Goal: Task Accomplishment & Management: Use online tool/utility

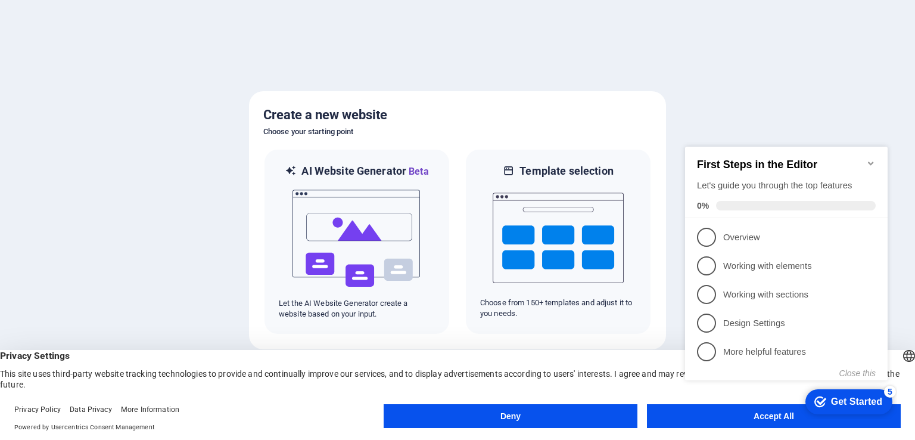
click at [871, 161] on icon "Minimize checklist" at bounding box center [870, 163] width 5 height 4
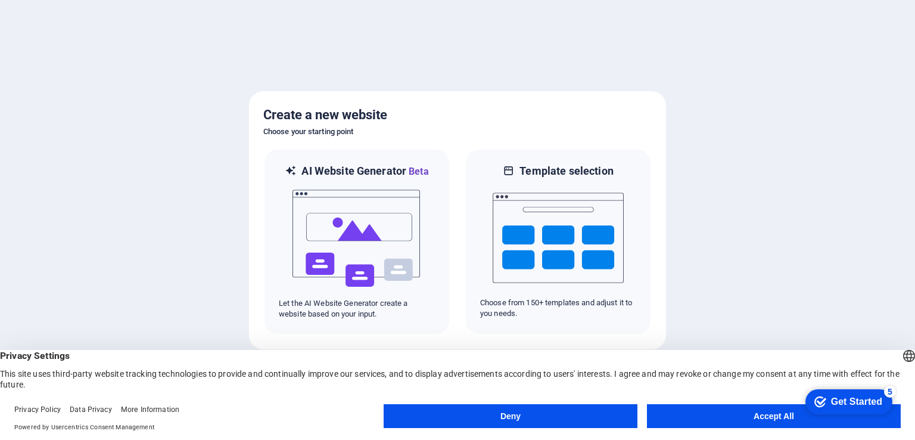
click at [715, 413] on button "Accept All" at bounding box center [774, 416] width 254 height 24
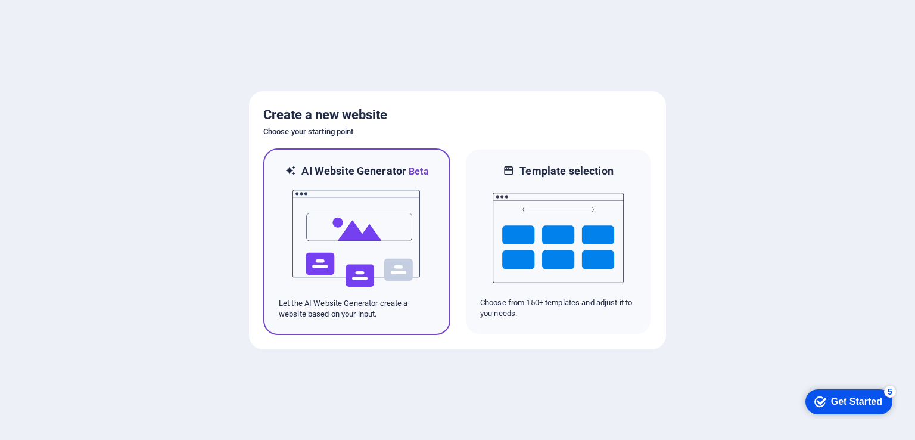
click at [351, 253] on img at bounding box center [356, 238] width 131 height 119
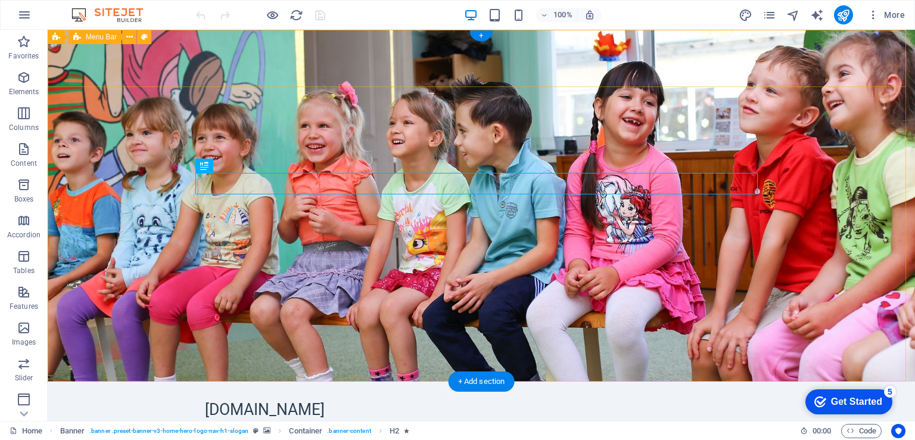
click at [102, 381] on div "testsite.icom.lk Home About Us Services Gallery Contact Menu" at bounding box center [481, 419] width 867 height 76
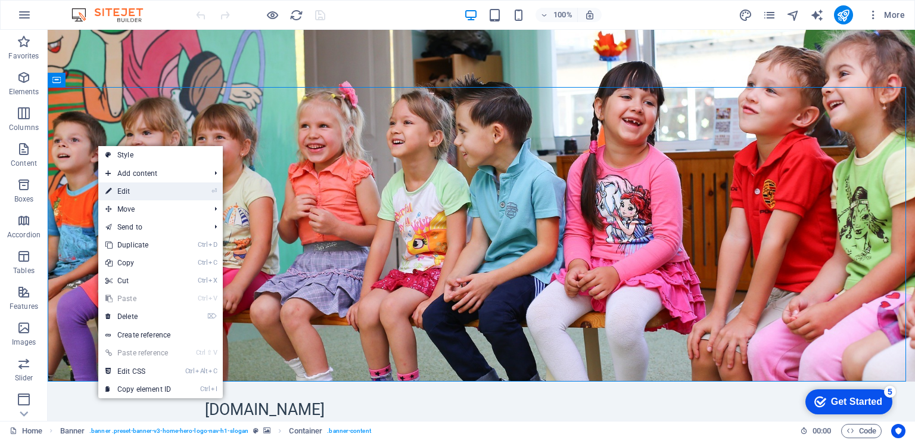
click at [133, 191] on link "⏎ Edit" at bounding box center [138, 191] width 80 height 18
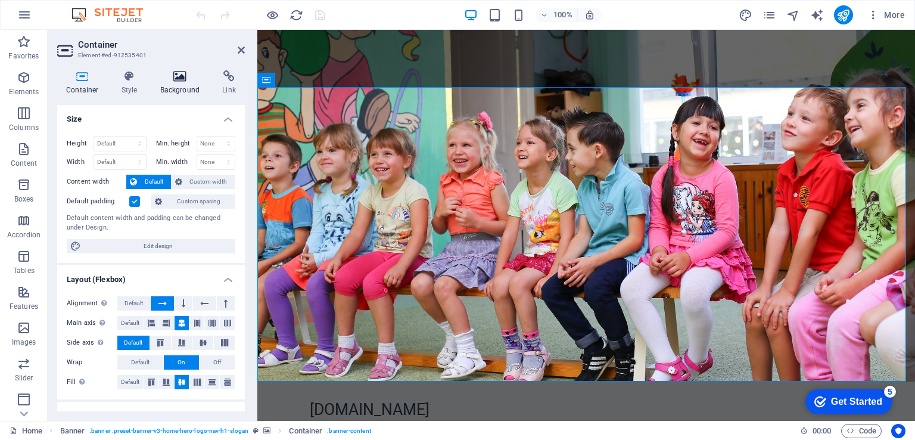
click at [186, 86] on h4 "Background" at bounding box center [182, 82] width 63 height 25
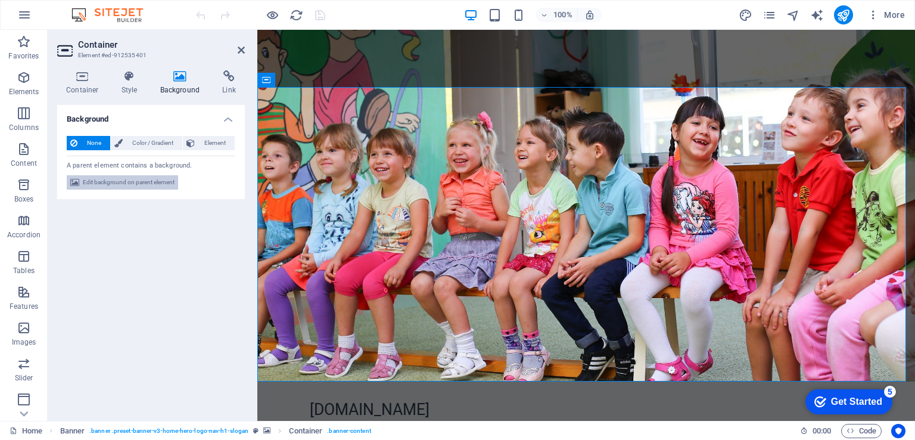
click at [129, 183] on span "Edit background on parent element" at bounding box center [129, 182] width 92 height 14
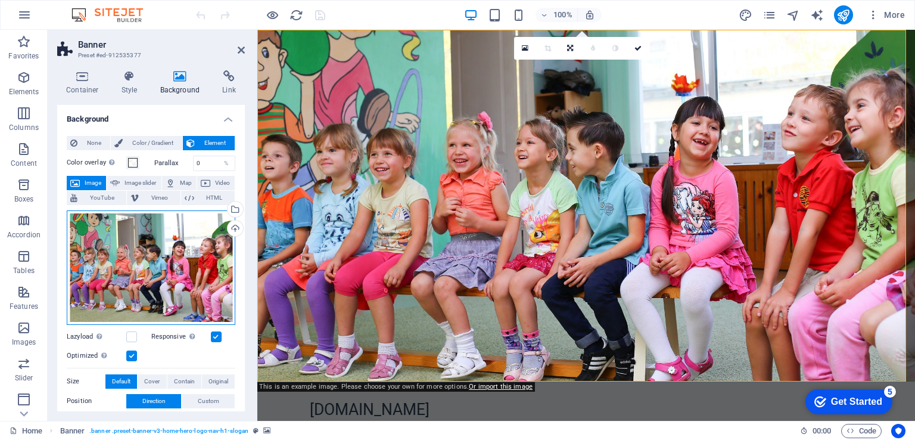
click at [155, 265] on div "Drag files here, click to choose files or select files from Files or our free s…" at bounding box center [151, 267] width 169 height 114
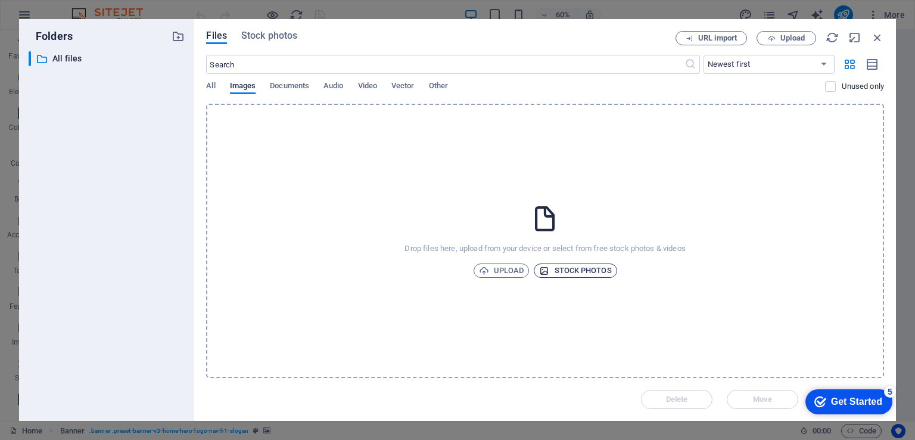
click at [568, 273] on span "Stock photos" at bounding box center [575, 270] width 72 height 14
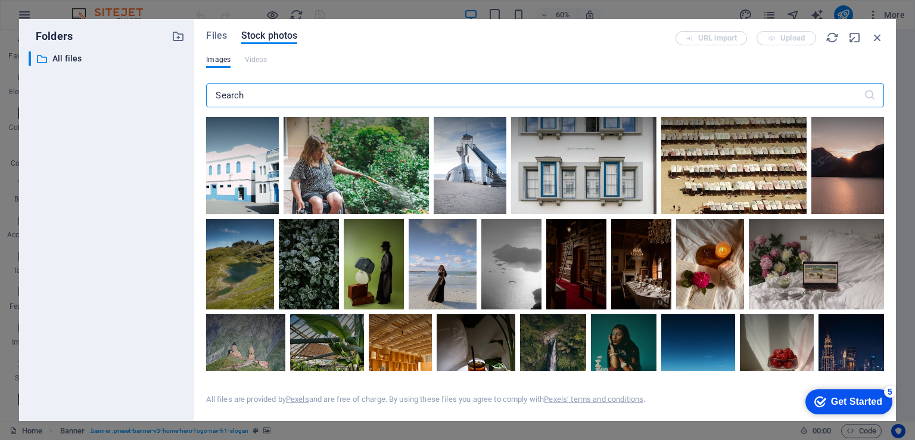
click at [307, 91] on input "text" at bounding box center [534, 95] width 657 height 24
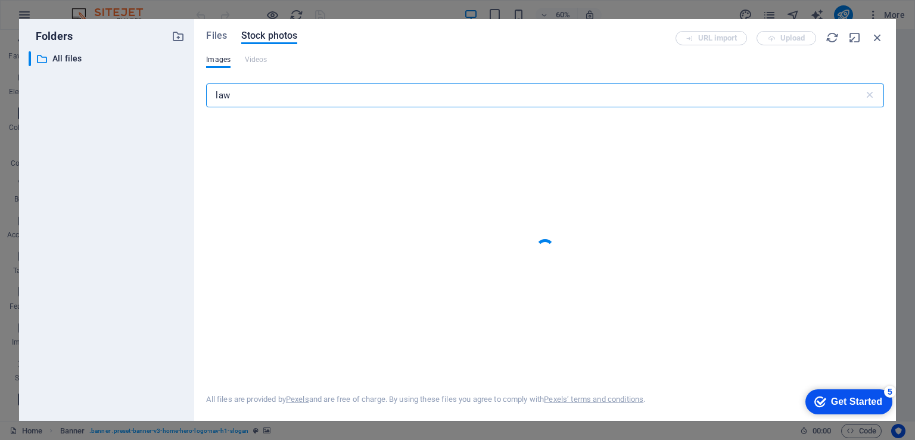
type input "law"
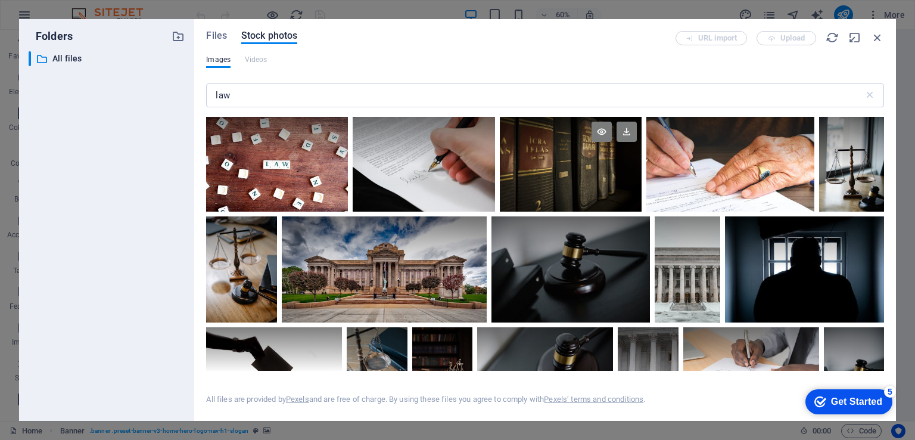
click at [586, 167] on div at bounding box center [571, 164] width 142 height 95
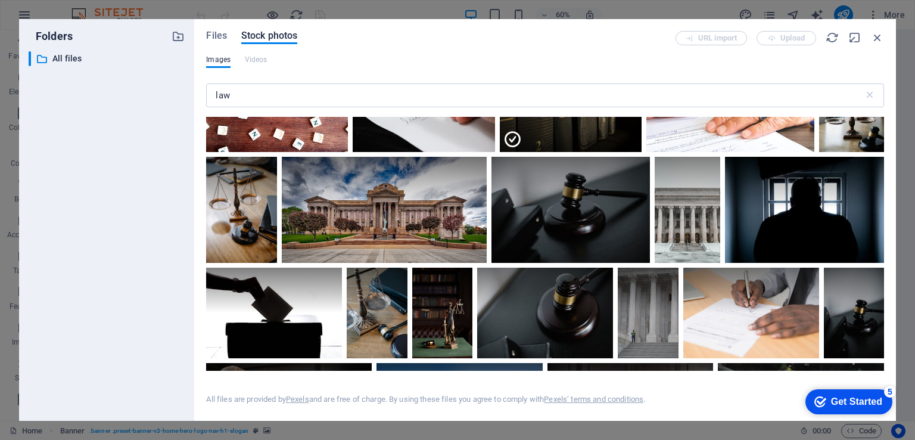
click at [831, 398] on div "Get Started" at bounding box center [856, 401] width 51 height 11
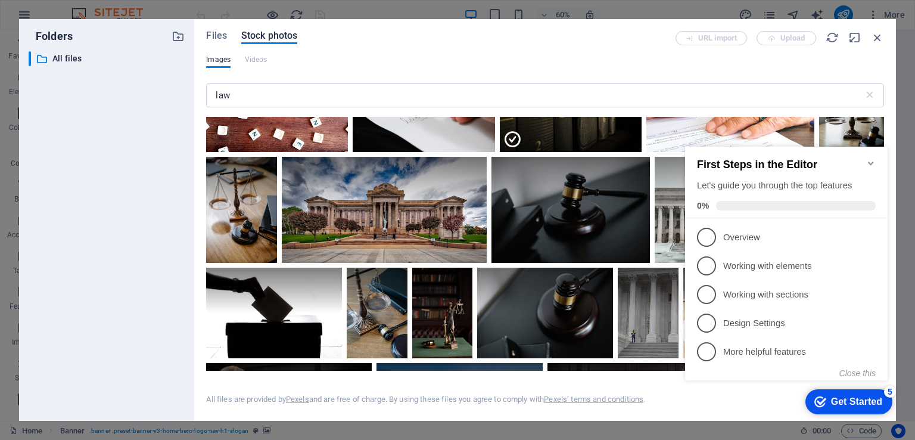
click at [832, 399] on div "Get Started" at bounding box center [856, 401] width 51 height 11
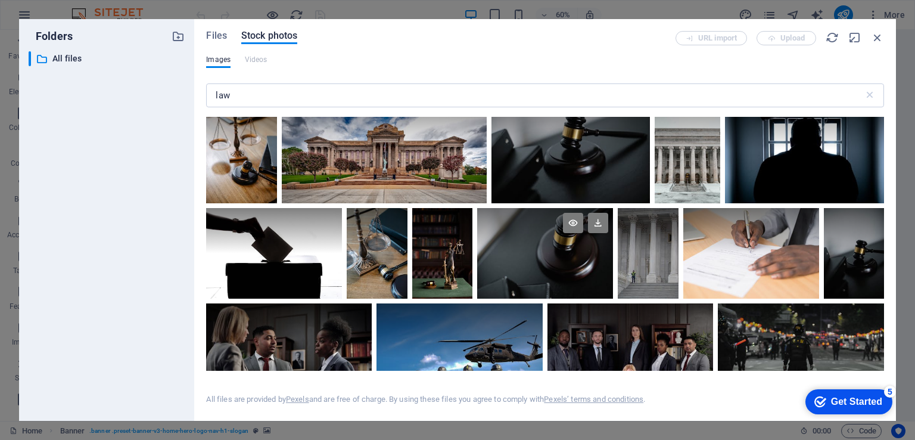
scroll to position [238, 0]
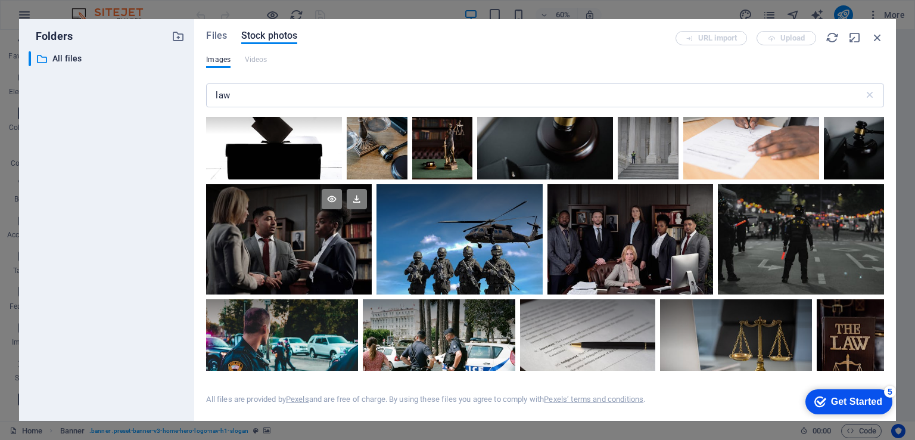
click at [298, 248] on div at bounding box center [289, 239] width 166 height 111
click at [355, 198] on icon at bounding box center [357, 199] width 20 height 20
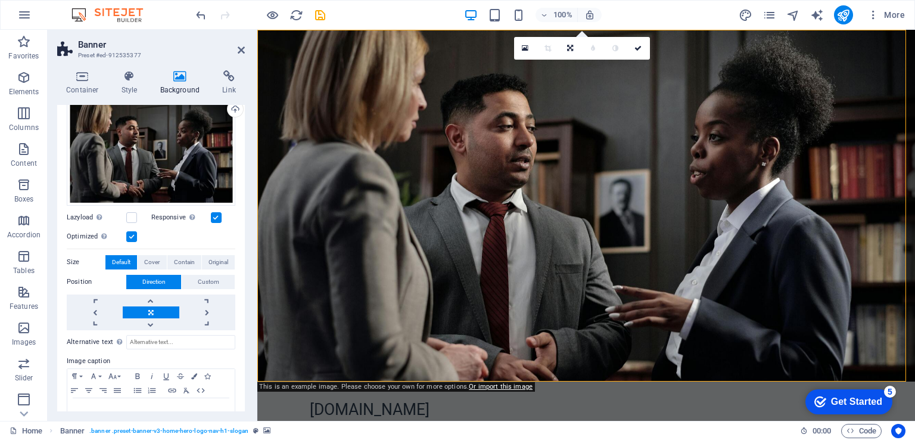
scroll to position [0, 0]
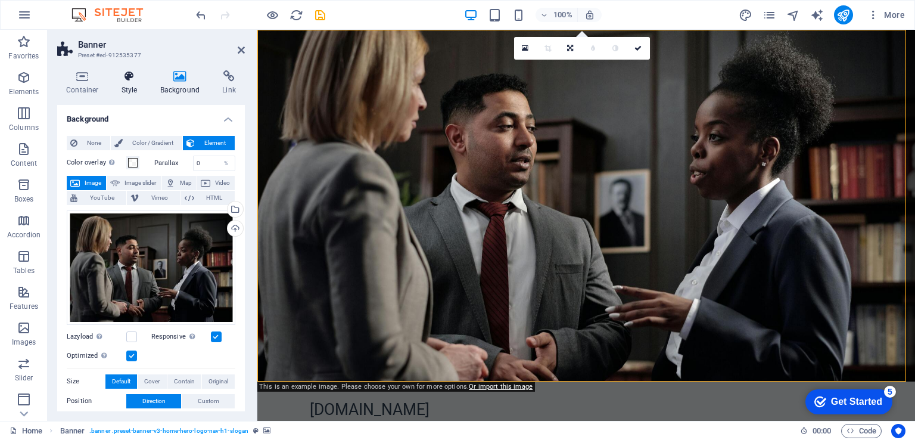
click at [130, 86] on h4 "Style" at bounding box center [132, 82] width 39 height 25
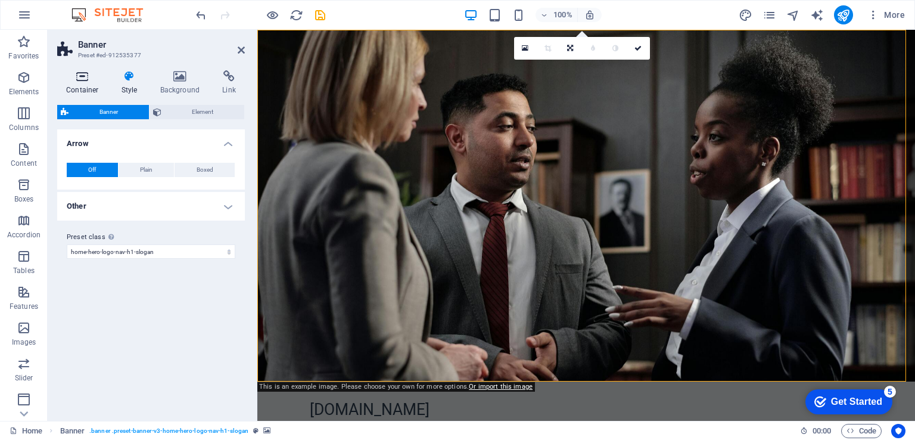
click at [75, 82] on icon at bounding box center [82, 76] width 51 height 12
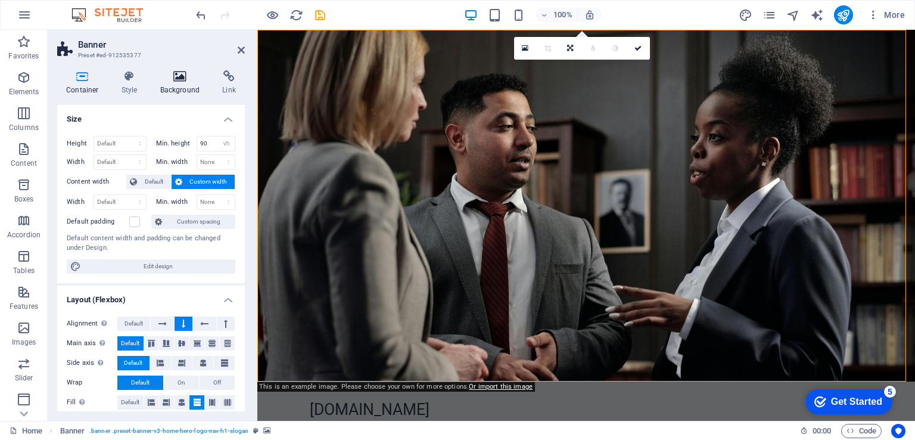
click at [183, 80] on icon at bounding box center [180, 76] width 58 height 12
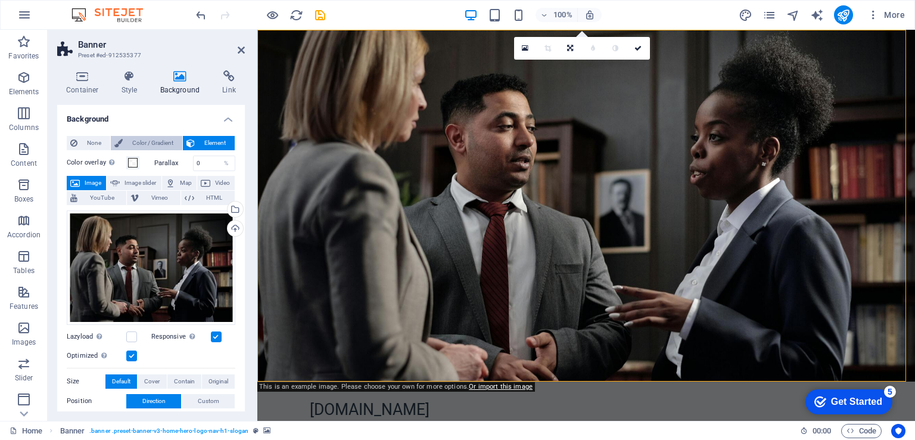
click at [158, 147] on span "Color / Gradient" at bounding box center [152, 143] width 52 height 14
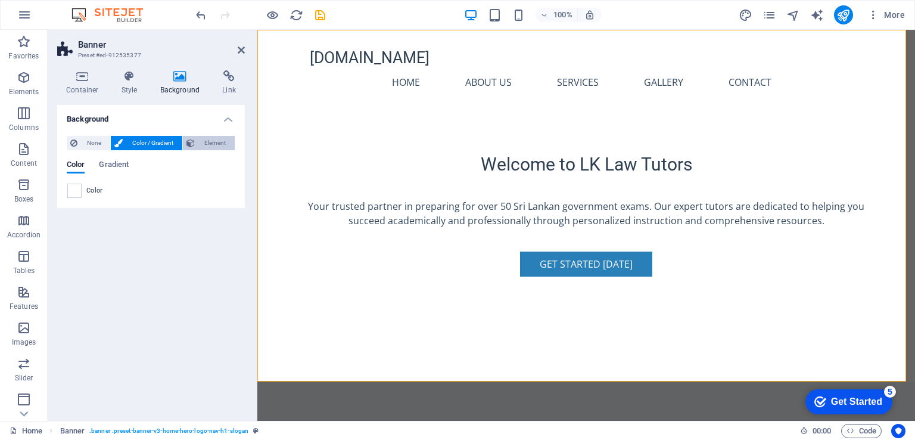
click at [200, 145] on span "Element" at bounding box center [214, 143] width 33 height 14
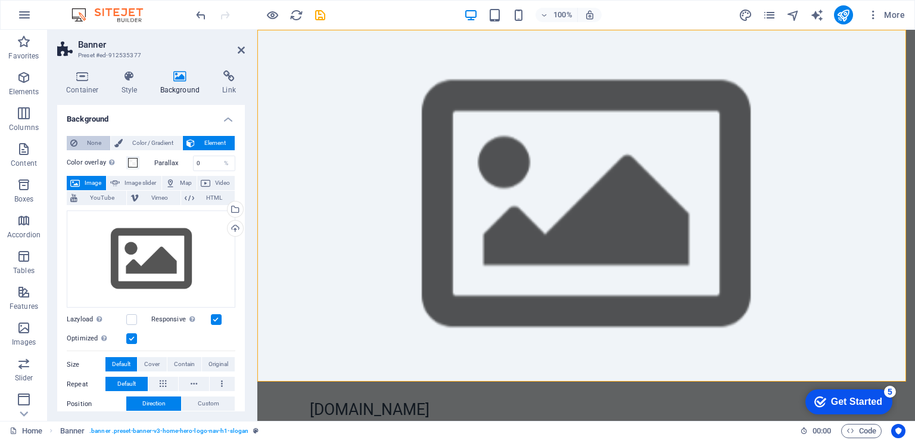
click at [85, 144] on span "None" at bounding box center [94, 143] width 26 height 14
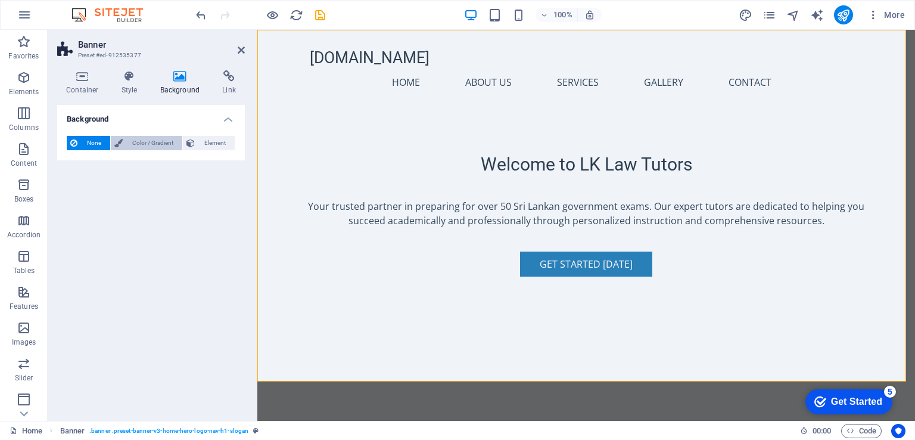
click at [139, 144] on span "Color / Gradient" at bounding box center [152, 143] width 52 height 14
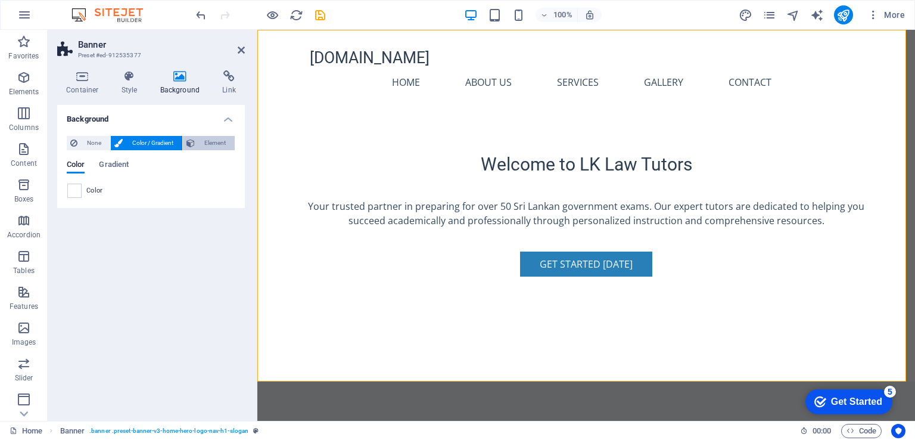
click at [208, 144] on span "Element" at bounding box center [214, 143] width 33 height 14
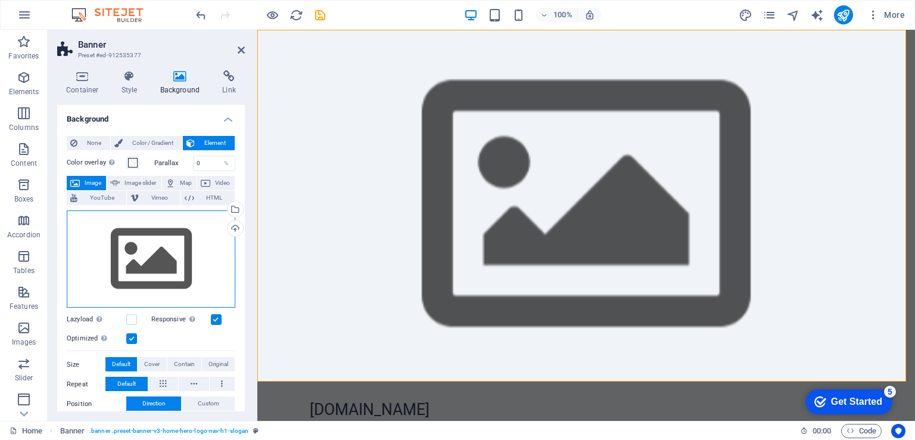
click at [133, 270] on div "Drag files here, click to choose files or select files from Files or our free s…" at bounding box center [151, 259] width 169 height 98
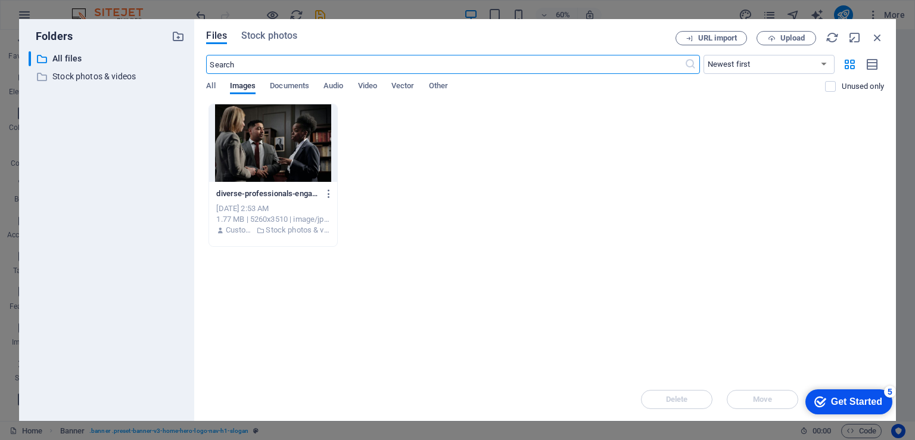
click at [290, 139] on div at bounding box center [272, 142] width 127 height 77
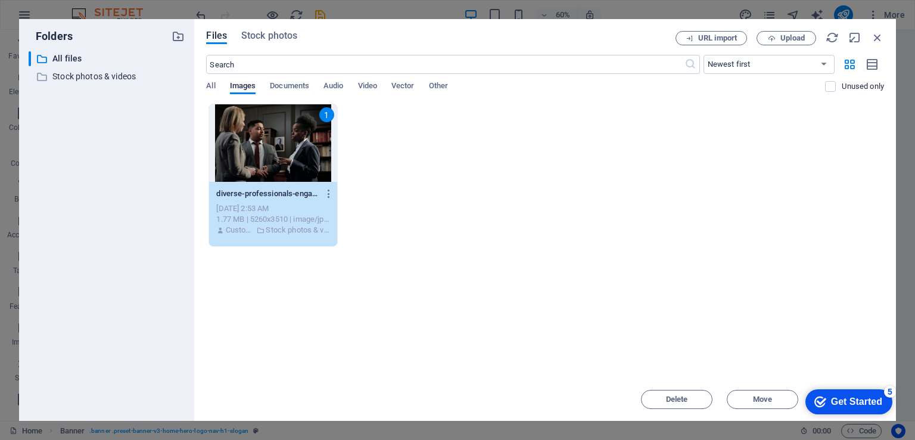
click at [326, 116] on div "1" at bounding box center [326, 114] width 15 height 15
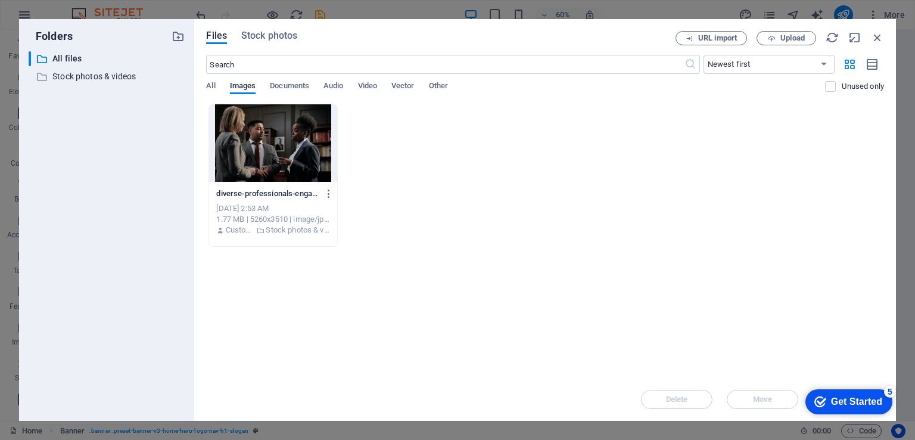
click at [304, 145] on div at bounding box center [272, 142] width 127 height 77
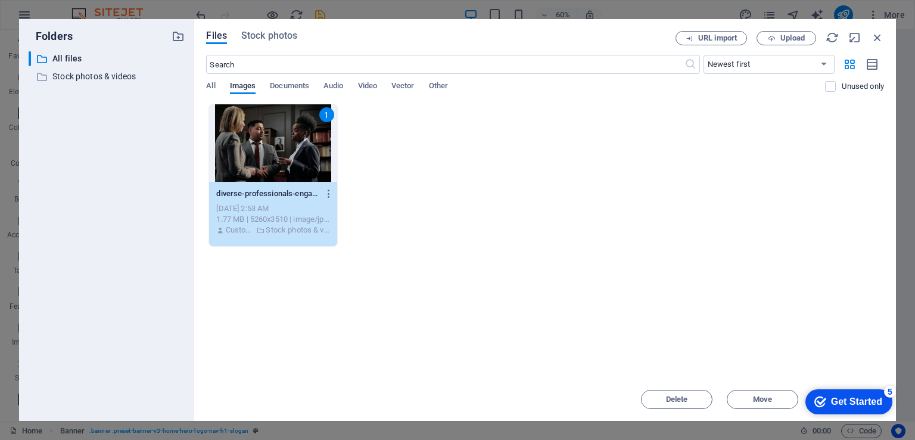
click at [304, 145] on div "1" at bounding box center [272, 142] width 127 height 77
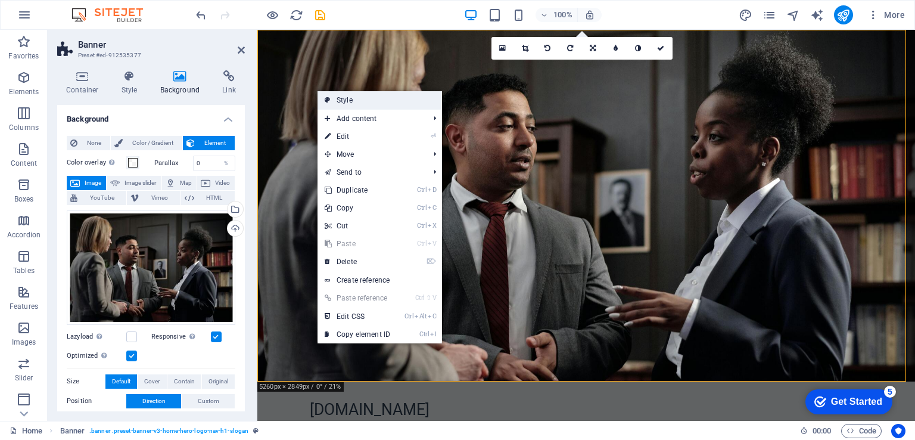
click at [367, 104] on link "Style" at bounding box center [379, 100] width 124 height 18
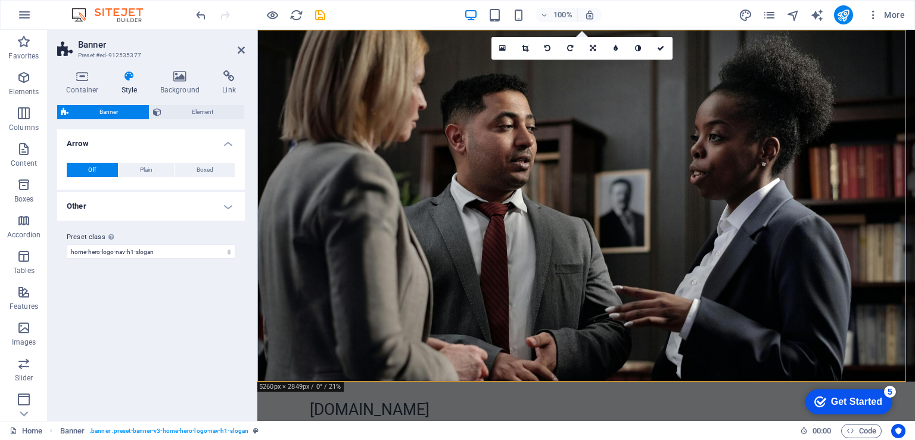
click at [200, 208] on h4 "Other" at bounding box center [151, 206] width 188 height 29
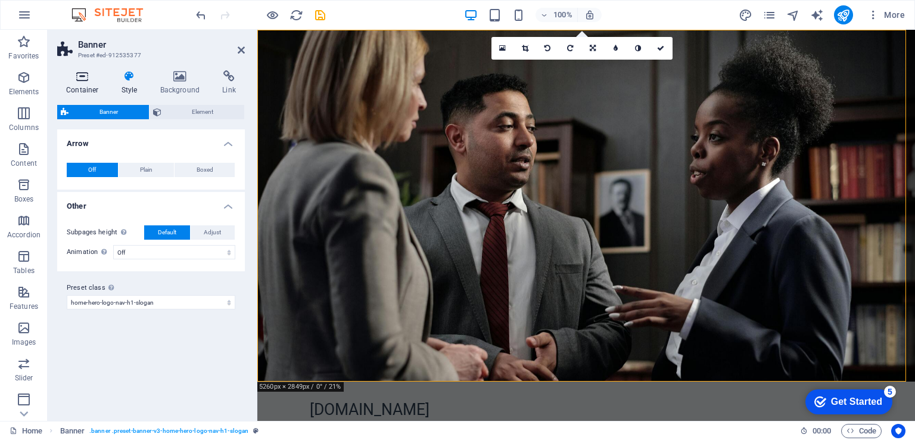
click at [79, 86] on h4 "Container" at bounding box center [84, 82] width 55 height 25
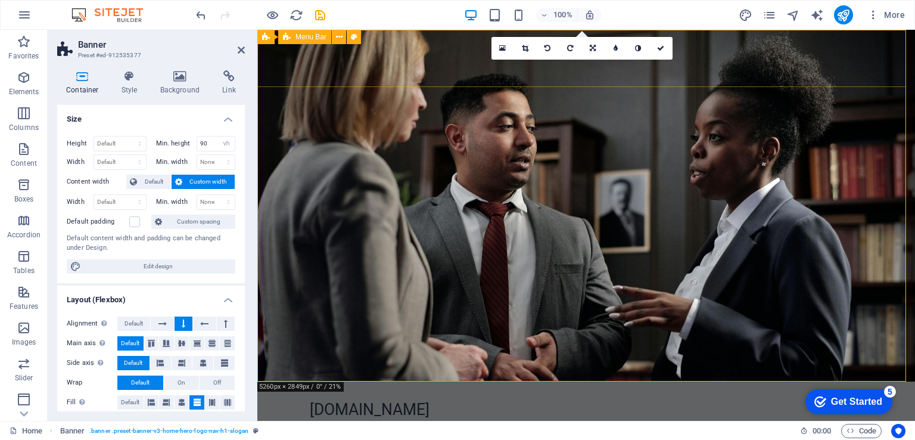
click at [292, 381] on div "testsite.icom.lk Home About Us Services Gallery Contact Menu" at bounding box center [586, 419] width 658 height 76
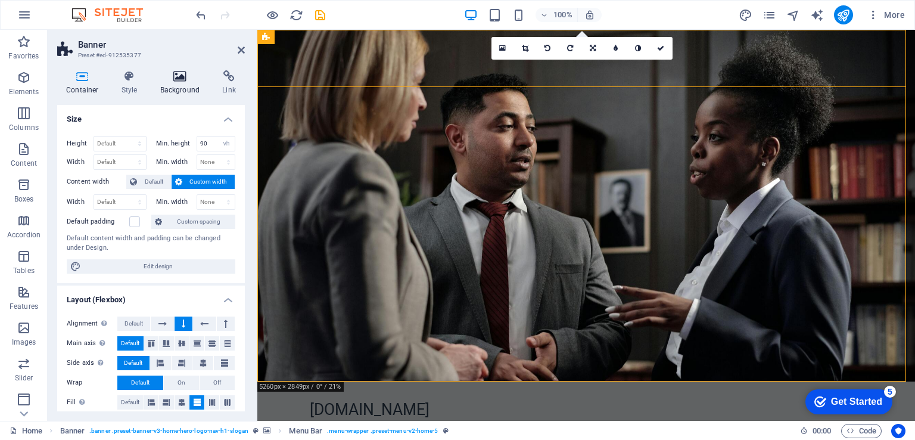
click at [175, 85] on h4 "Background" at bounding box center [182, 82] width 63 height 25
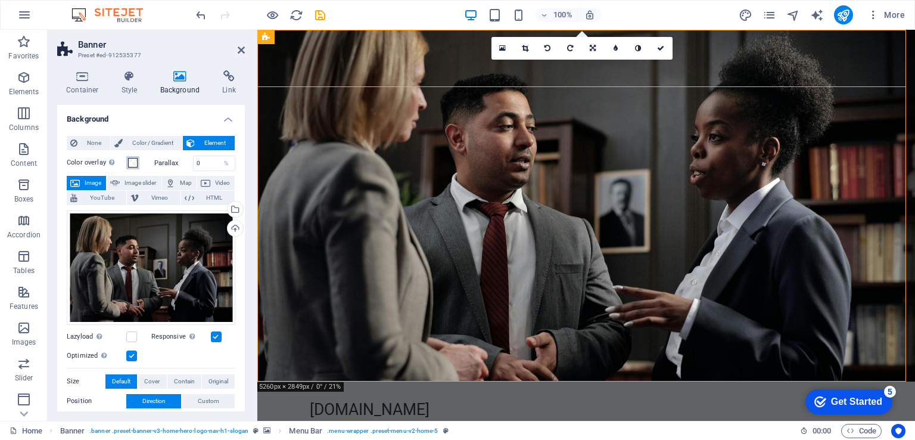
click at [133, 163] on span at bounding box center [133, 163] width 10 height 10
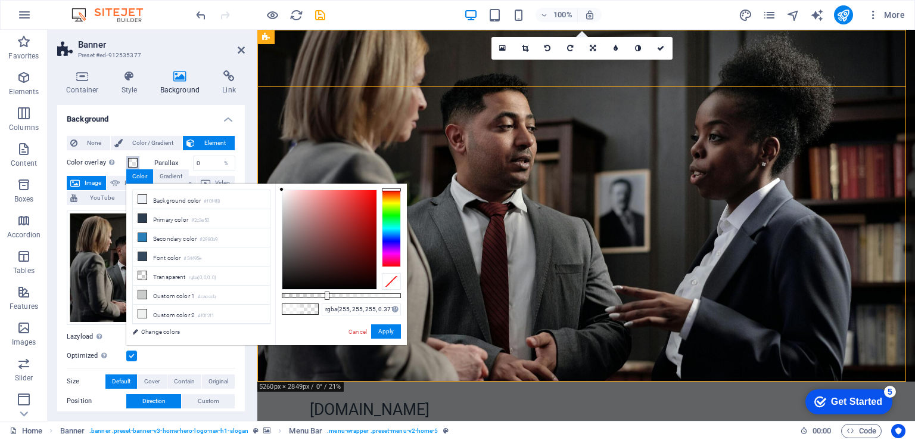
type input "rgba(255, 255, 255, 0.366)"
drag, startPoint x: 372, startPoint y: 296, endPoint x: 325, endPoint y: 296, distance: 46.5
click at [325, 296] on div at bounding box center [326, 295] width 5 height 8
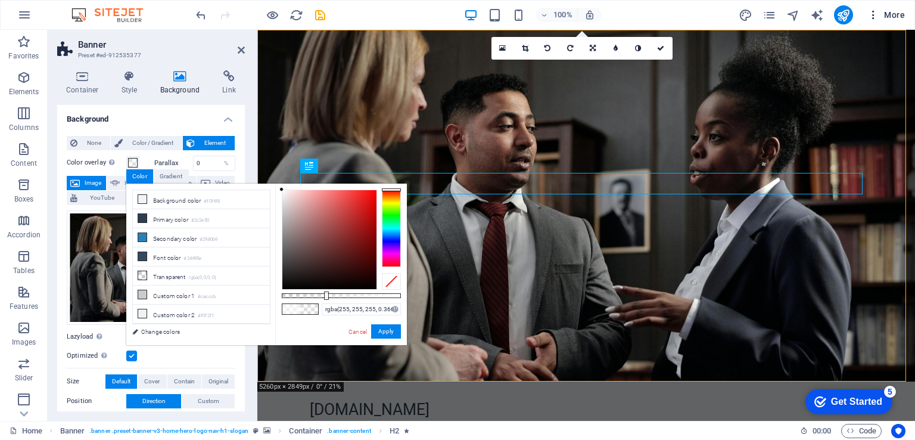
click at [894, 14] on span "More" at bounding box center [886, 15] width 38 height 12
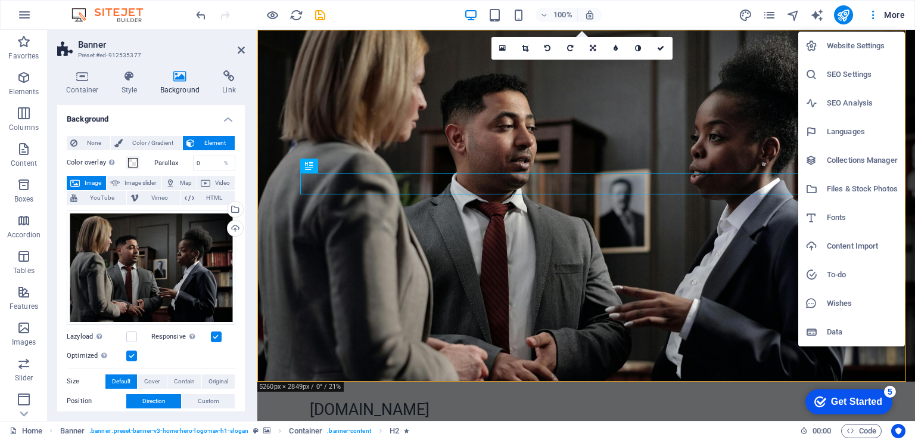
click at [886, 15] on div at bounding box center [457, 220] width 915 height 440
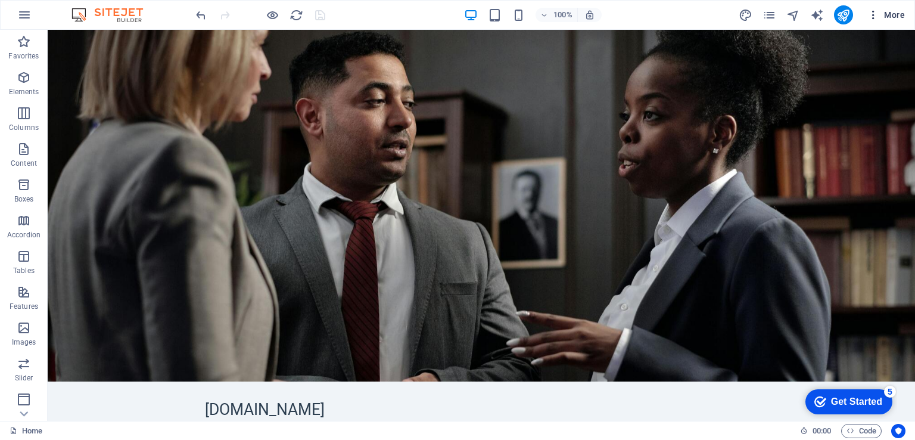
click at [882, 15] on span "More" at bounding box center [886, 15] width 38 height 12
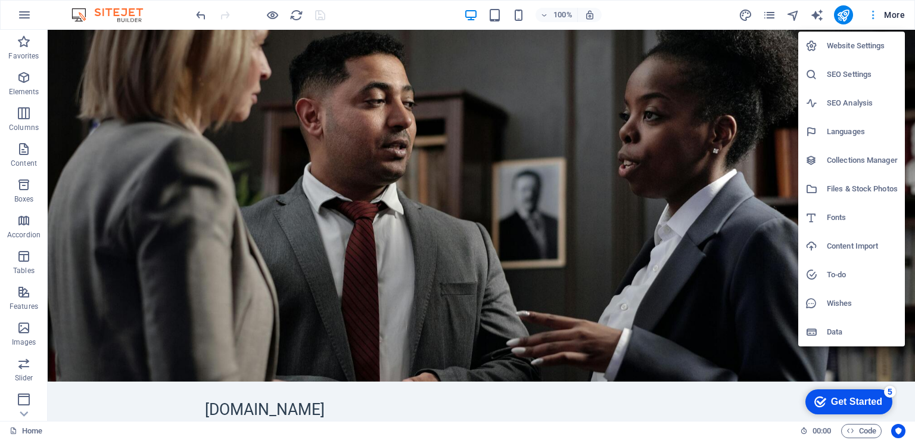
click at [882, 15] on div at bounding box center [457, 220] width 915 height 440
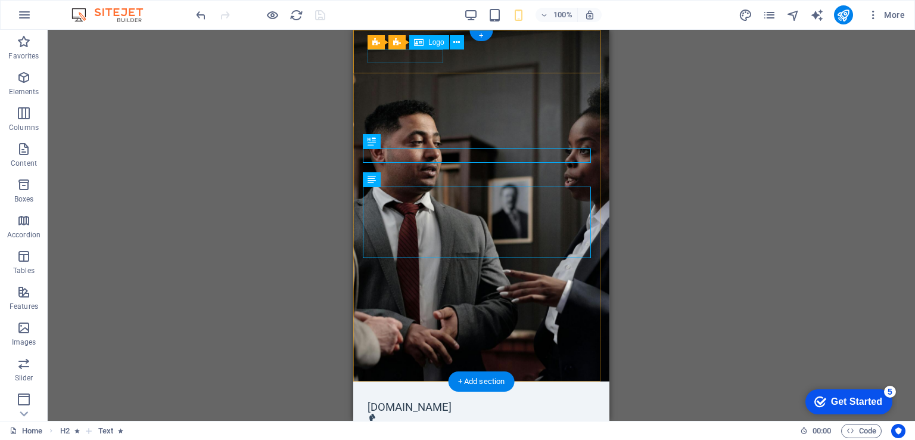
click at [434, 400] on div "[DOMAIN_NAME]" at bounding box center [481, 406] width 228 height 13
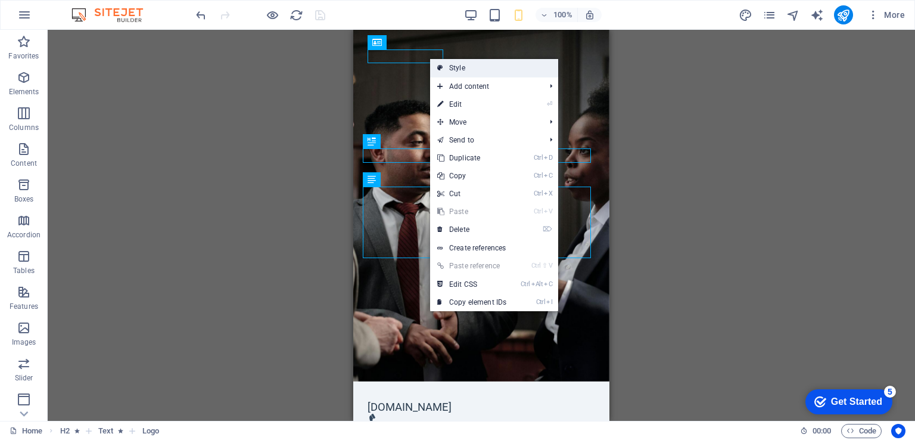
click at [457, 65] on link "Style" at bounding box center [494, 68] width 128 height 18
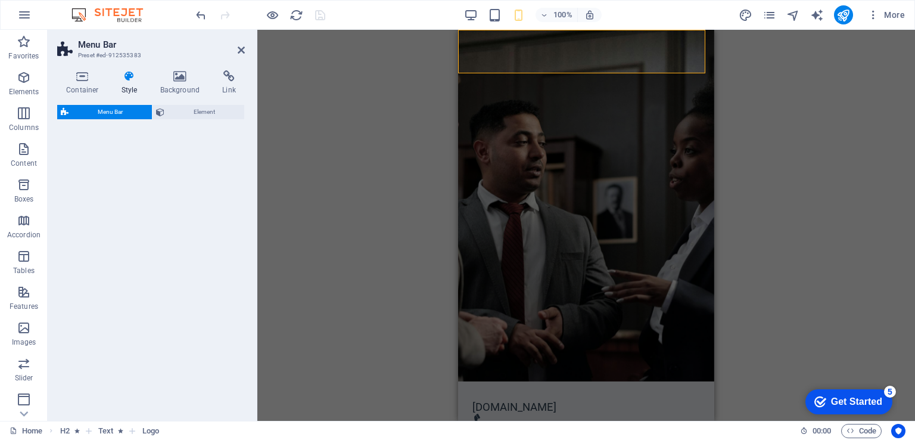
select select "rem"
select select "preset-menu-v2-home-5"
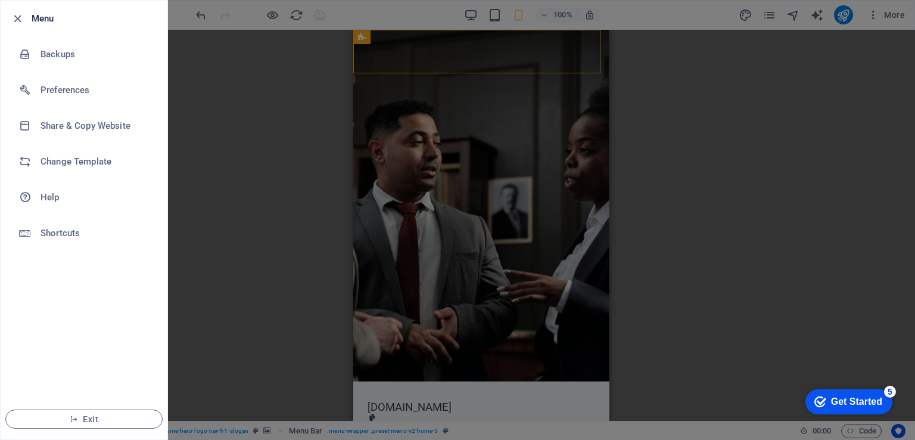
click at [417, 179] on div at bounding box center [457, 220] width 915 height 440
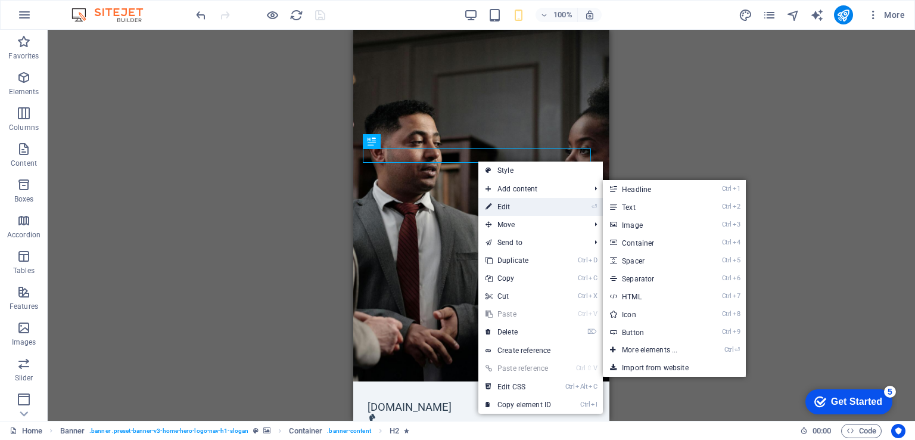
click at [513, 206] on link "⏎ Edit" at bounding box center [518, 207] width 80 height 18
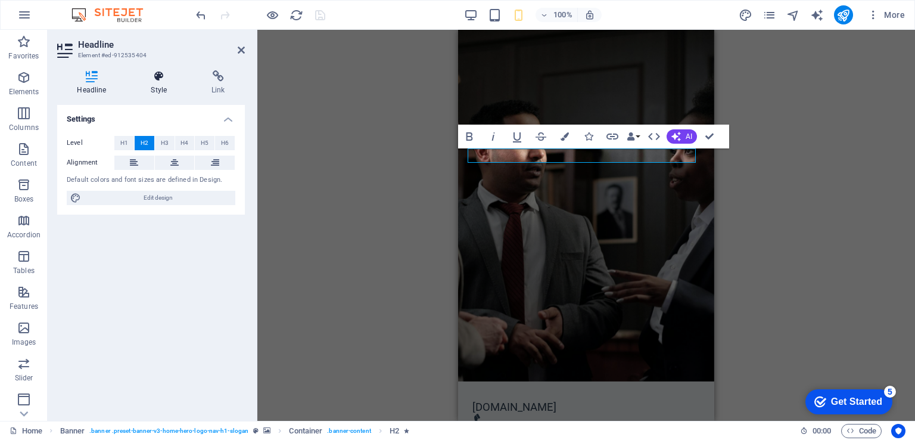
click at [164, 88] on h4 "Style" at bounding box center [161, 82] width 61 height 25
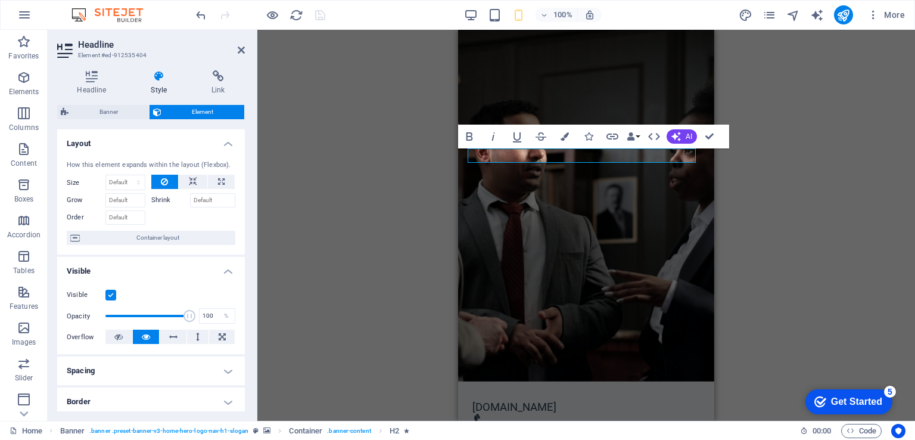
click at [739, 146] on div "H2 Banner Container Banner Menu Bar Banner Logo Menu Spacer Text Spacer Button …" at bounding box center [586, 225] width 658 height 391
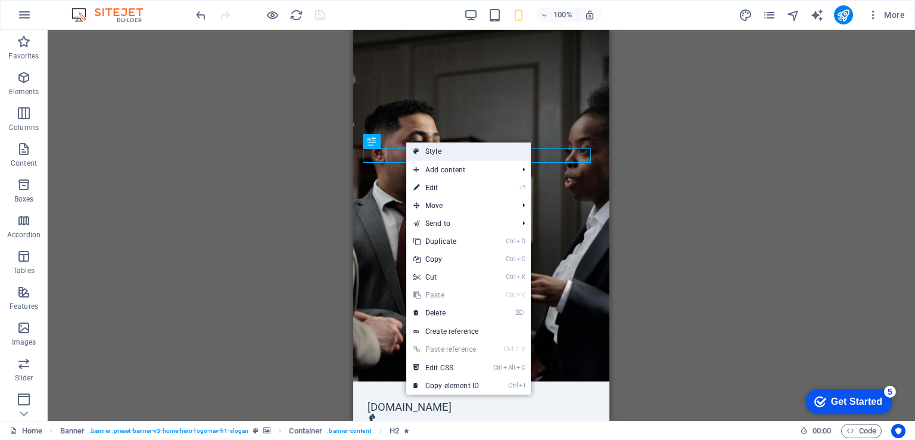
click at [472, 155] on link "Style" at bounding box center [468, 151] width 124 height 18
select select "preset-banner-v3-home-hero-logo-nav-h1-slogan"
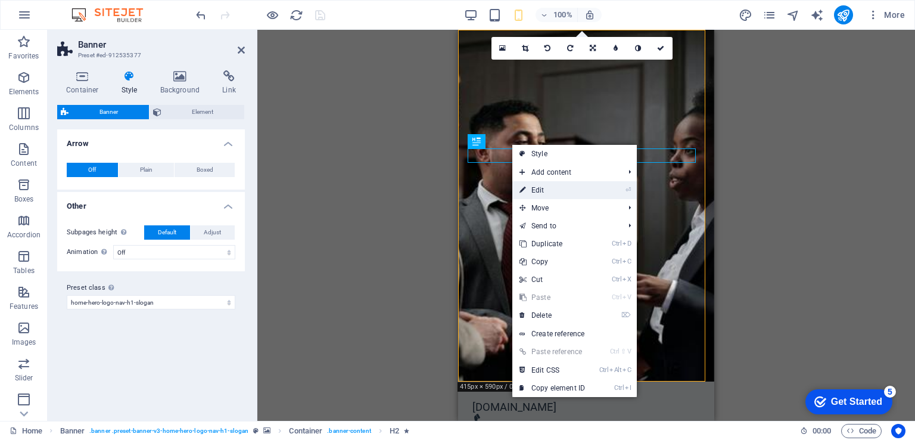
click at [544, 190] on link "⏎ Edit" at bounding box center [552, 190] width 80 height 18
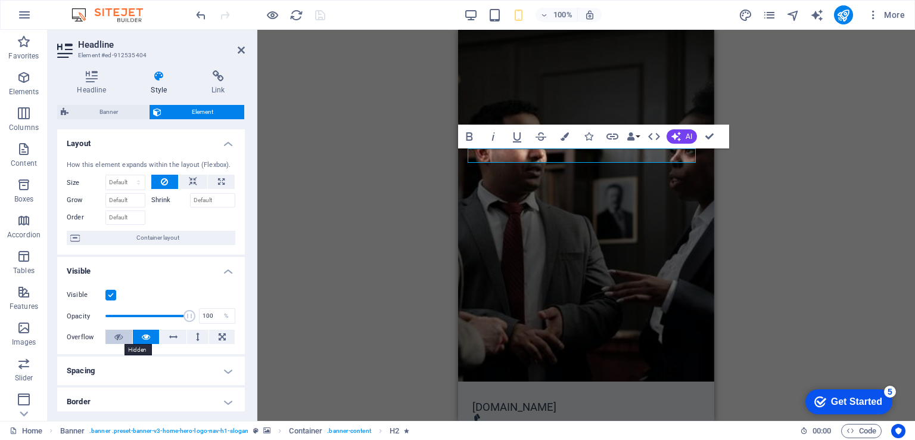
click at [114, 339] on icon at bounding box center [118, 336] width 8 height 14
click at [140, 338] on button at bounding box center [146, 336] width 27 height 14
click at [158, 82] on h4 "Style" at bounding box center [161, 82] width 61 height 25
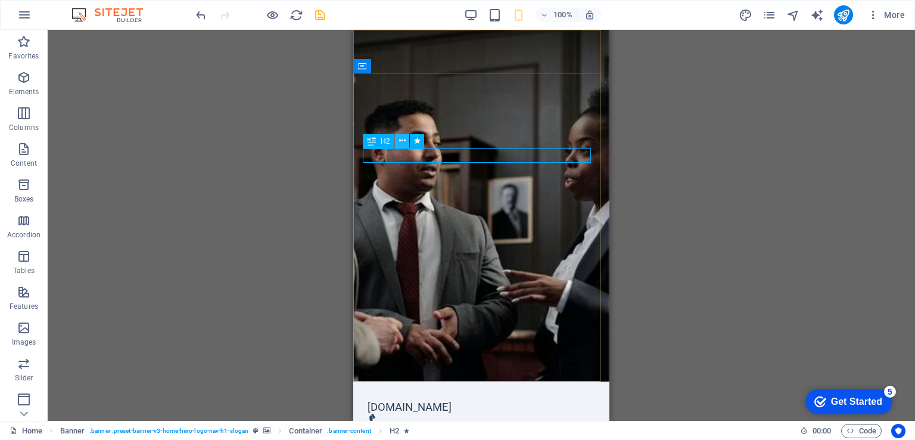
click at [402, 142] on icon at bounding box center [402, 141] width 7 height 13
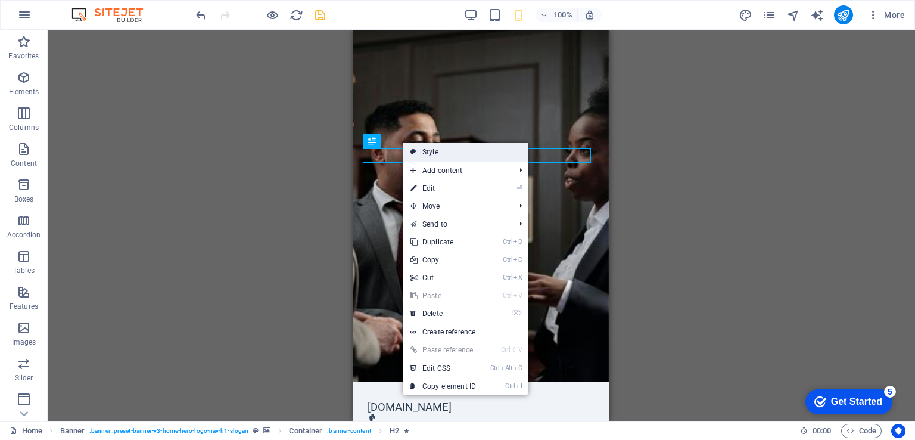
click at [438, 151] on link "Style" at bounding box center [465, 152] width 124 height 18
select select "preset-banner-v3-home-hero-logo-nav-h1-slogan"
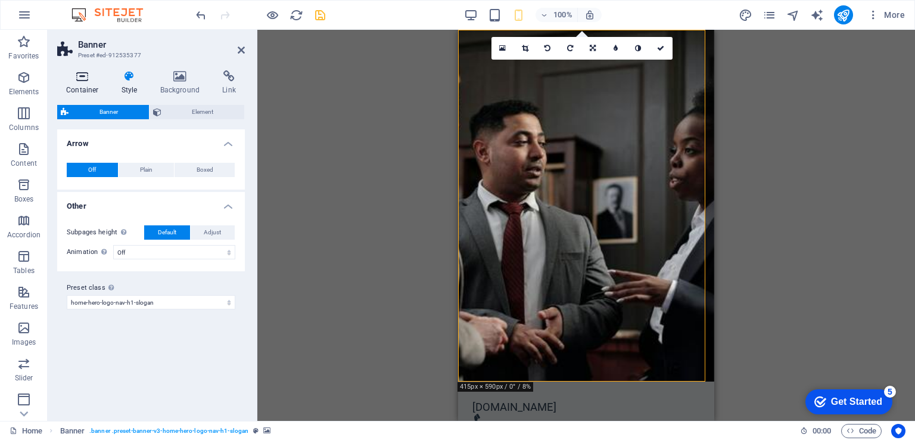
click at [82, 84] on h4 "Container" at bounding box center [84, 82] width 55 height 25
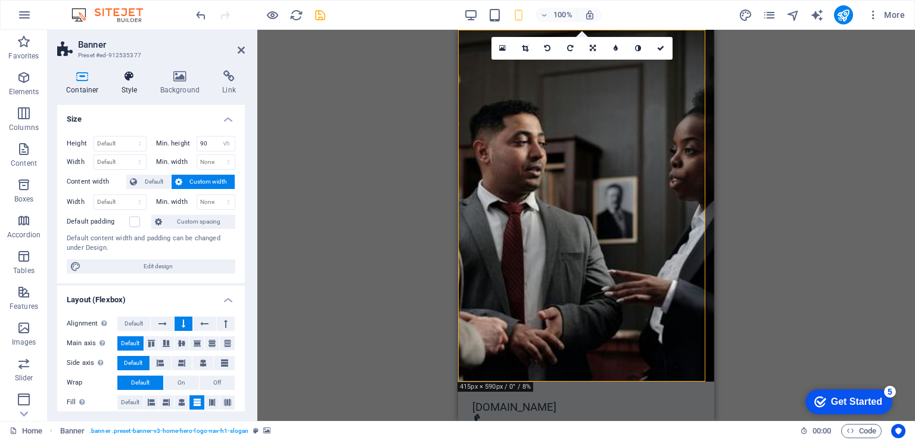
click at [131, 85] on h4 "Style" at bounding box center [132, 82] width 39 height 25
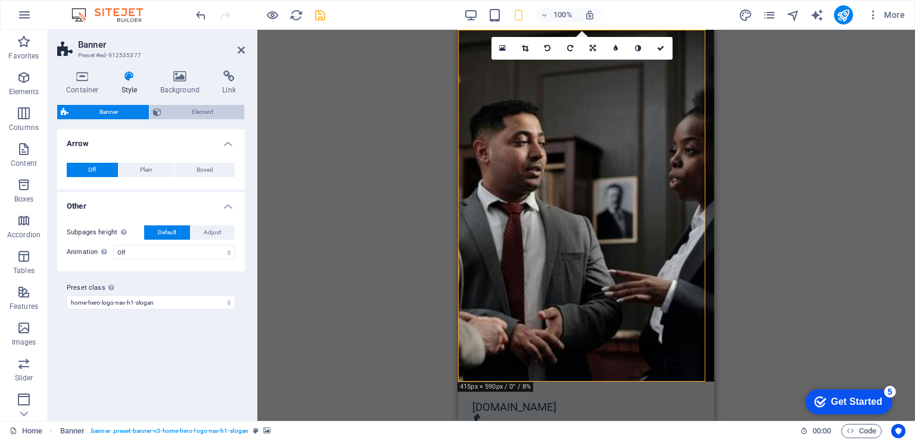
click at [182, 108] on span "Element" at bounding box center [203, 112] width 76 height 14
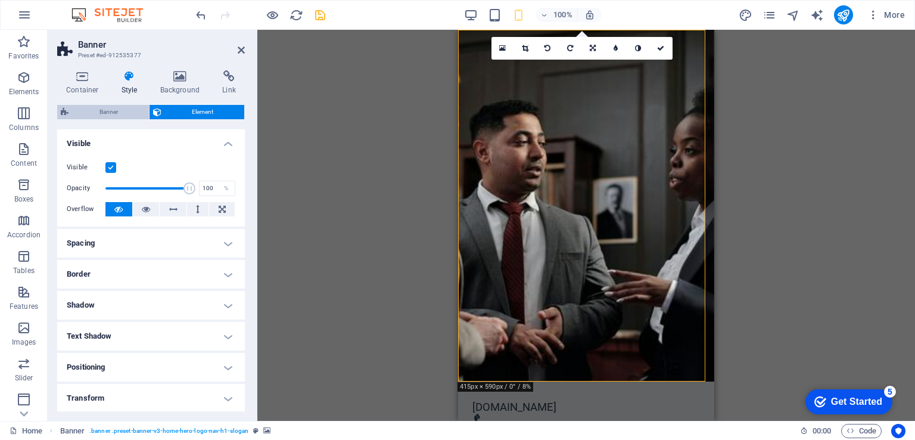
click at [105, 111] on span "Banner" at bounding box center [108, 112] width 73 height 14
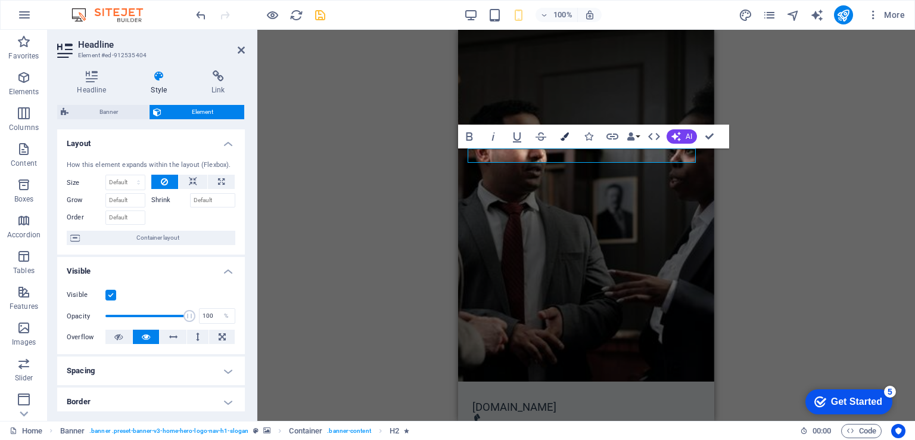
click at [562, 139] on icon "button" at bounding box center [564, 136] width 8 height 8
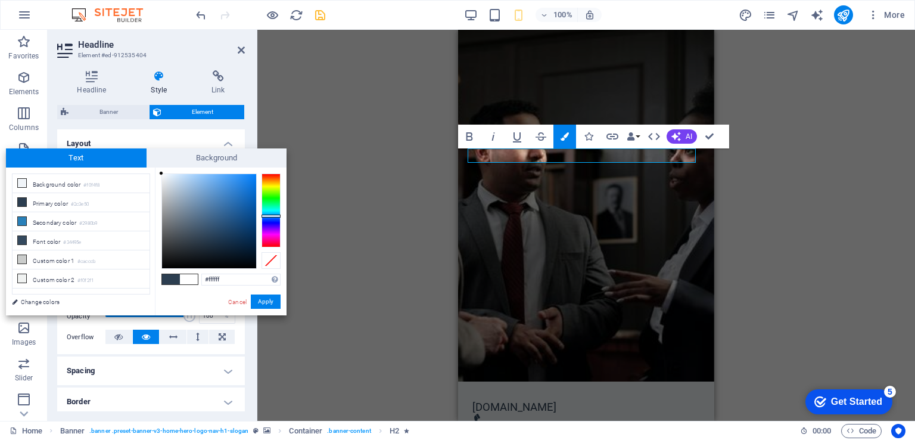
drag, startPoint x: 187, startPoint y: 205, endPoint x: 81, endPoint y: 130, distance: 130.2
click at [81, 129] on body "testsite.icom.lk Home Favorites Elements Columns Content Boxes Accordion Tables…" at bounding box center [457, 220] width 915 height 440
type input "#ffffff"
drag, startPoint x: 168, startPoint y: 186, endPoint x: 120, endPoint y: 126, distance: 76.7
click at [120, 126] on body "testsite.icom.lk Home Favorites Elements Columns Content Boxes Accordion Tables…" at bounding box center [457, 220] width 915 height 440
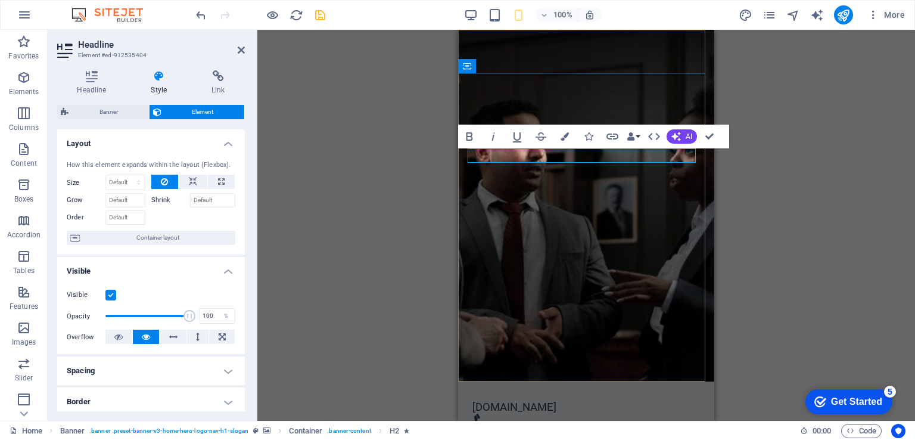
click at [687, 138] on span "AI" at bounding box center [689, 136] width 7 height 7
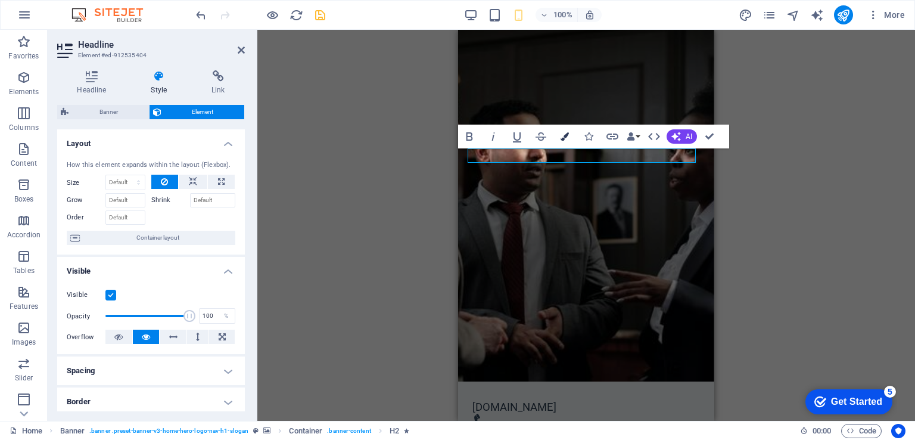
click at [564, 139] on icon "button" at bounding box center [564, 136] width 8 height 8
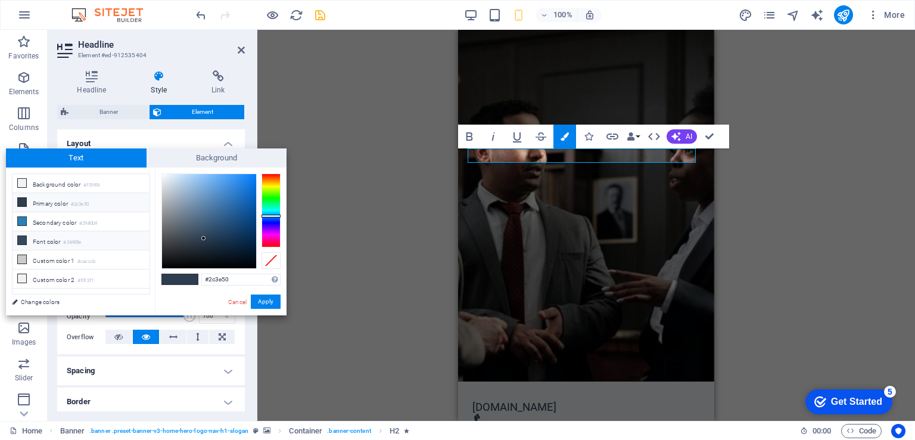
click at [51, 236] on li "Font color #34495e" at bounding box center [81, 240] width 137 height 19
drag, startPoint x: 199, startPoint y: 223, endPoint x: 130, endPoint y: 148, distance: 102.0
click at [127, 141] on body "testsite.icom.lk Home Favorites Elements Columns Content Boxes Accordion Tables…" at bounding box center [457, 220] width 915 height 440
drag, startPoint x: 169, startPoint y: 186, endPoint x: 144, endPoint y: 157, distance: 38.4
click at [144, 157] on div "Text Background less Background color #f0f4f8 Primary color #2c3e50 Secondary c…" at bounding box center [146, 231] width 281 height 167
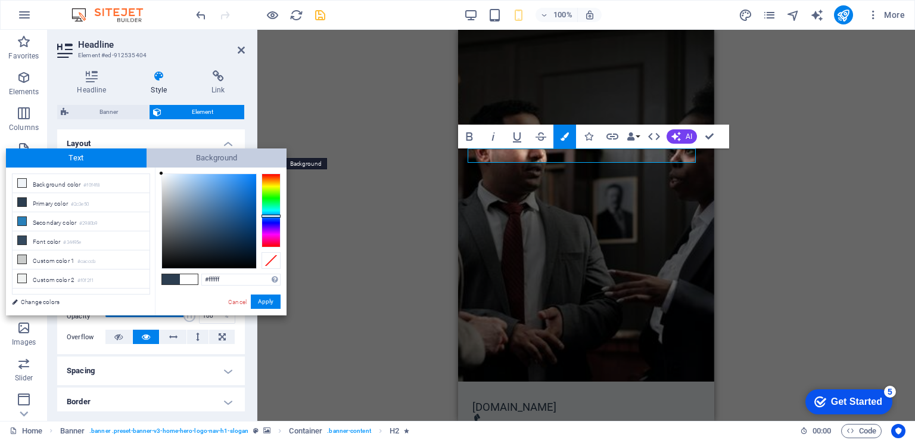
drag, startPoint x: 188, startPoint y: 214, endPoint x: 155, endPoint y: 160, distance: 63.6
click at [155, 160] on div "Text Background less Background color #f0f4f8 Primary color #2c3e50 Secondary c…" at bounding box center [146, 231] width 281 height 167
type input "#eff4fa"
click at [166, 175] on div at bounding box center [165, 175] width 4 height 4
click at [267, 303] on button "Apply" at bounding box center [266, 301] width 30 height 14
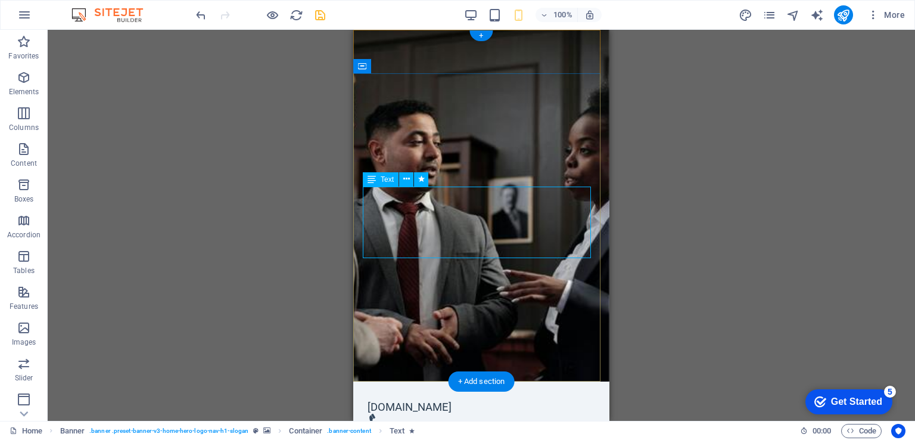
click at [417, 210] on div "H2 Banner Container Banner Menu Bar Banner Logo Menu Spacer Text Spacer Button …" at bounding box center [481, 225] width 867 height 391
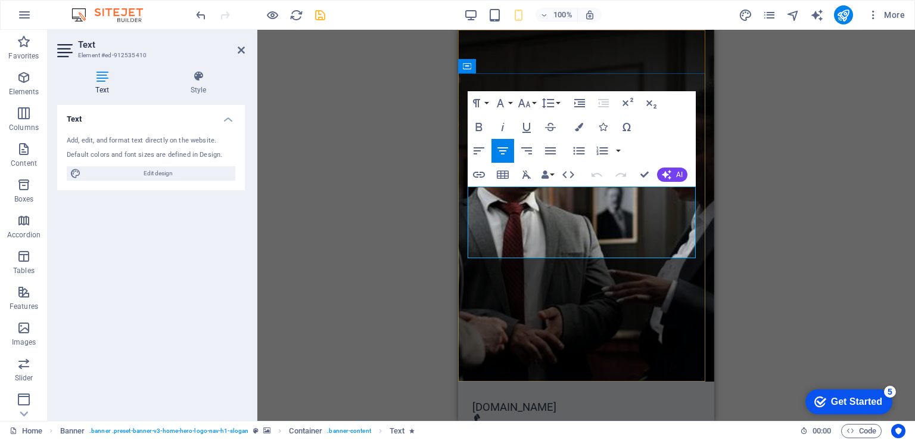
click at [529, 177] on icon "button" at bounding box center [526, 174] width 9 height 8
click at [579, 126] on icon "button" at bounding box center [579, 127] width 8 height 8
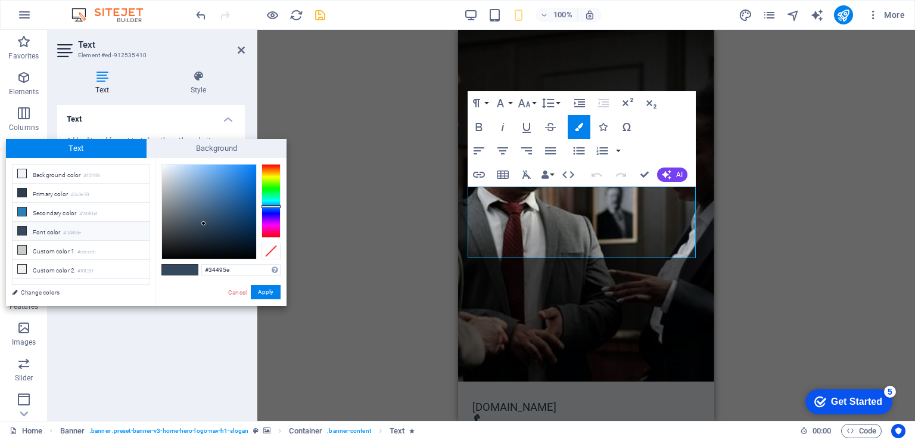
click at [51, 232] on li "Font color #34495e" at bounding box center [81, 231] width 137 height 19
type input "#ffffff"
drag, startPoint x: 185, startPoint y: 196, endPoint x: 161, endPoint y: 163, distance: 40.6
click at [162, 164] on div at bounding box center [209, 211] width 94 height 94
click at [263, 291] on button "Apply" at bounding box center [266, 292] width 30 height 14
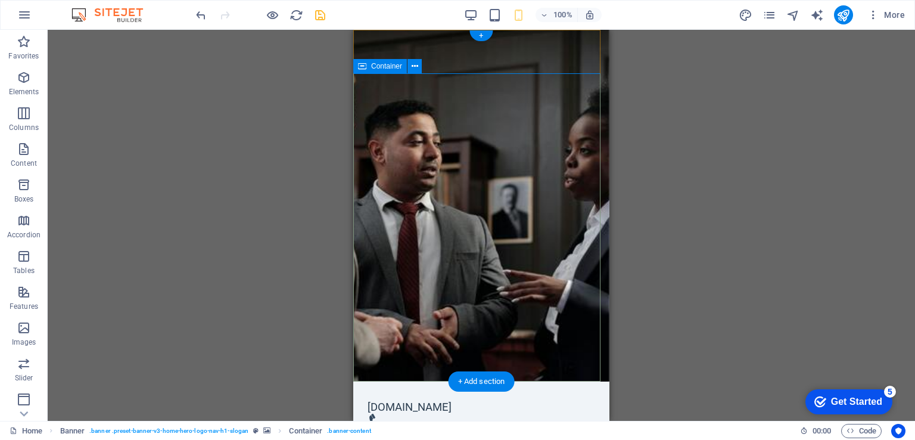
click at [395, 67] on span "Container" at bounding box center [386, 66] width 31 height 7
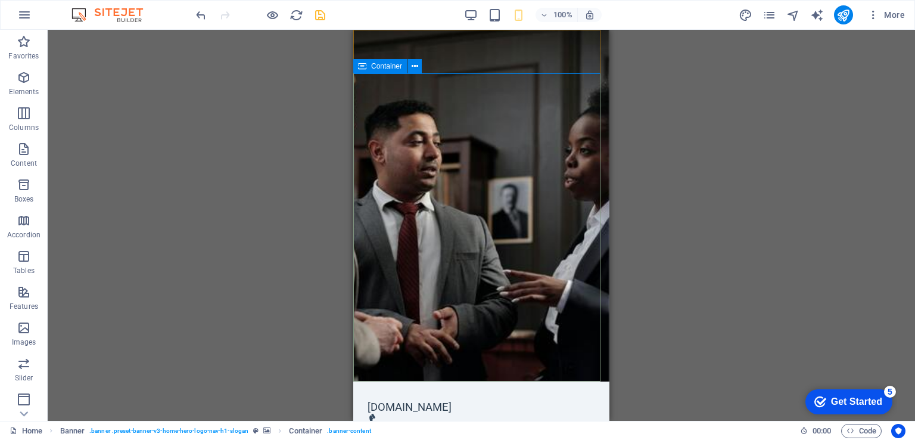
click at [384, 68] on span "Container" at bounding box center [386, 66] width 31 height 7
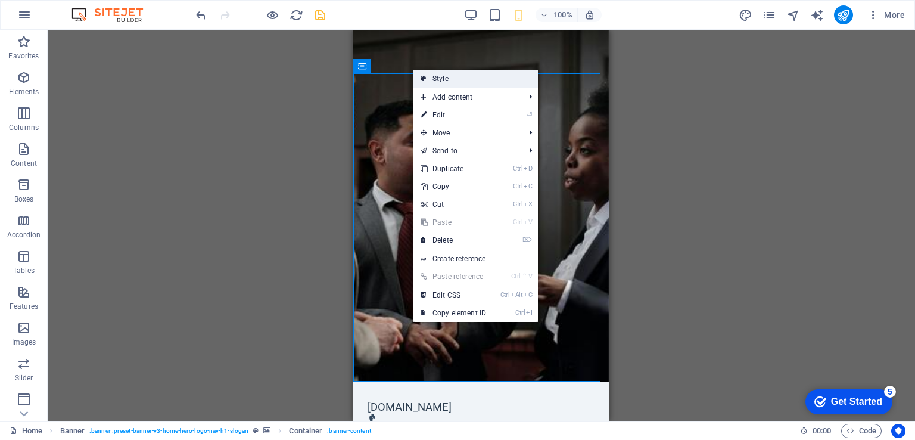
click at [441, 79] on link "Style" at bounding box center [475, 79] width 124 height 18
select select "preset-banner-v3-home-hero-logo-nav-h1-slogan"
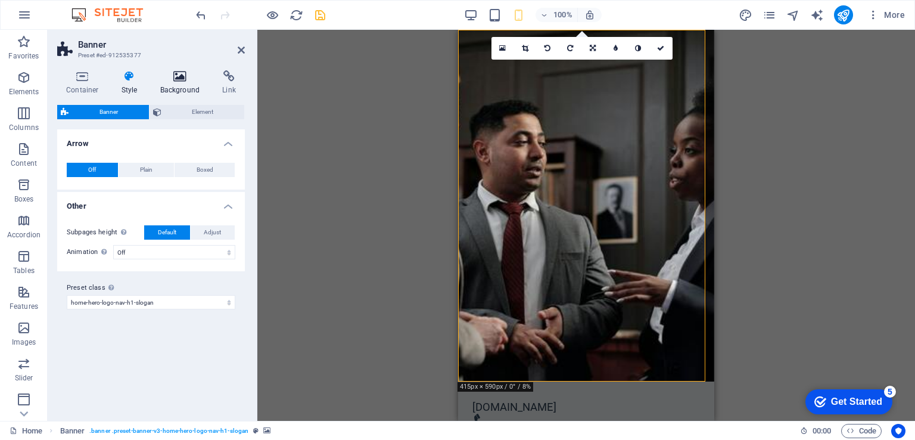
click at [179, 82] on icon at bounding box center [180, 76] width 58 height 12
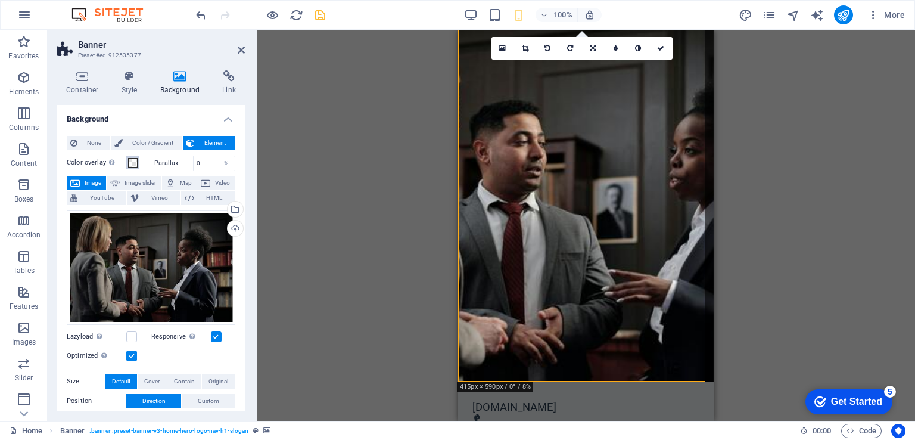
click at [132, 165] on span at bounding box center [133, 163] width 10 height 10
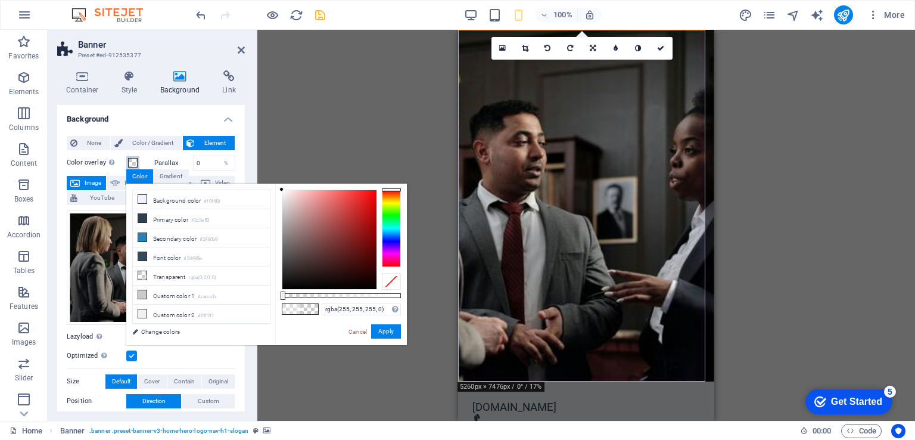
drag, startPoint x: 326, startPoint y: 295, endPoint x: 278, endPoint y: 298, distance: 48.4
click at [278, 298] on div "rgba(255, 255, 255, 0) Supported formats #0852ed rgb(8, 82, 237) rgba(8, 82, 23…" at bounding box center [341, 350] width 132 height 334
type input "rgba(255, 255, 255, 0)"
drag, startPoint x: 283, startPoint y: 295, endPoint x: 274, endPoint y: 294, distance: 9.1
click at [250, 298] on div "less Background color #f0f4f8 Primary color #2c3e50 Secondary color #2980b9 Fon…" at bounding box center [266, 263] width 281 height 161
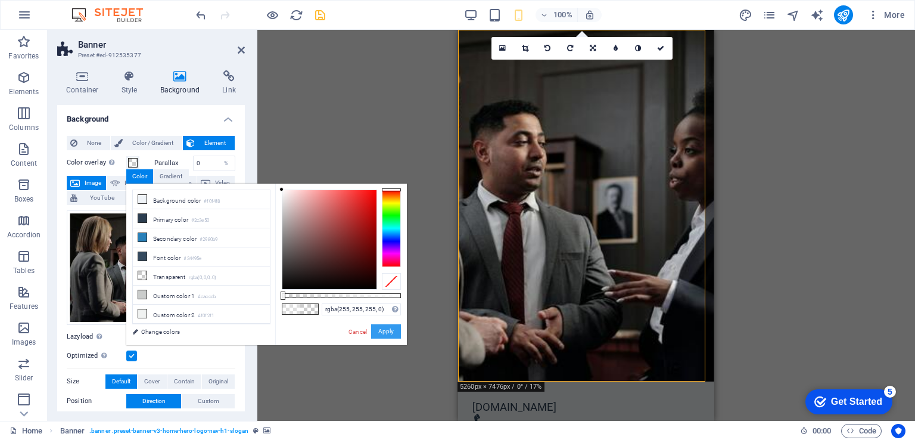
click at [393, 327] on button "Apply" at bounding box center [386, 331] width 30 height 14
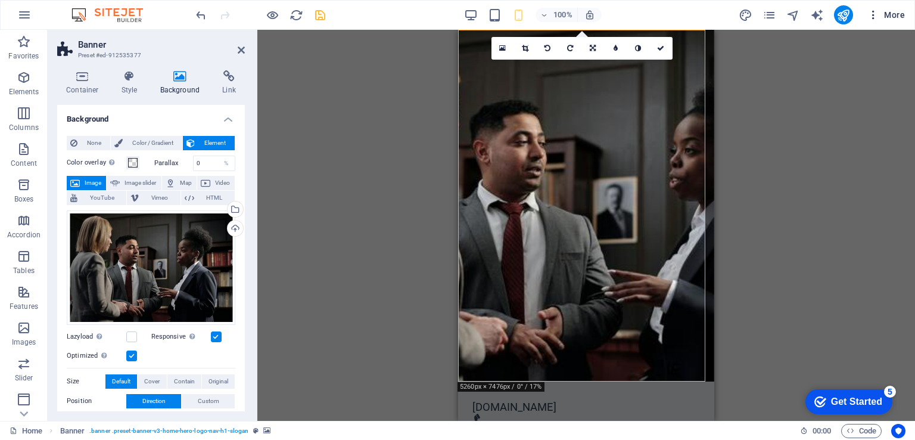
click at [892, 18] on span "More" at bounding box center [886, 15] width 38 height 12
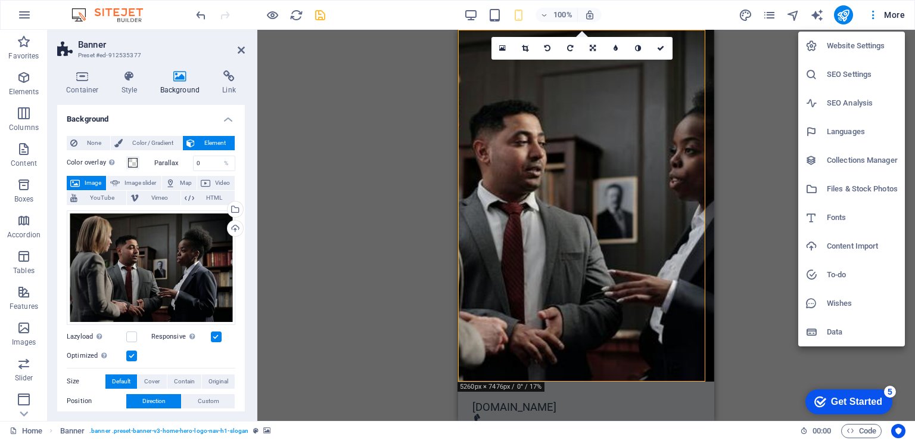
click at [892, 18] on div at bounding box center [457, 220] width 915 height 440
